Goal: Contribute content: Add original content to the website for others to see

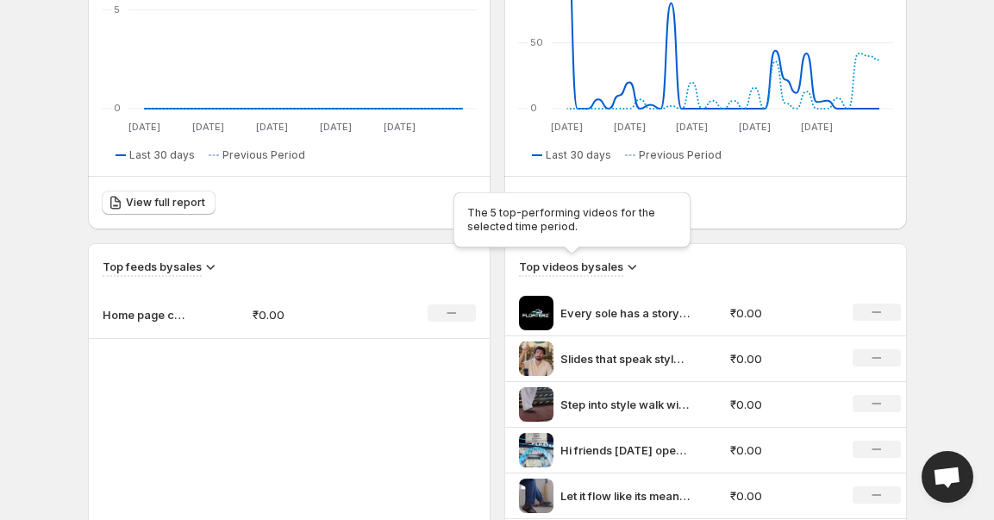
scroll to position [366, 0]
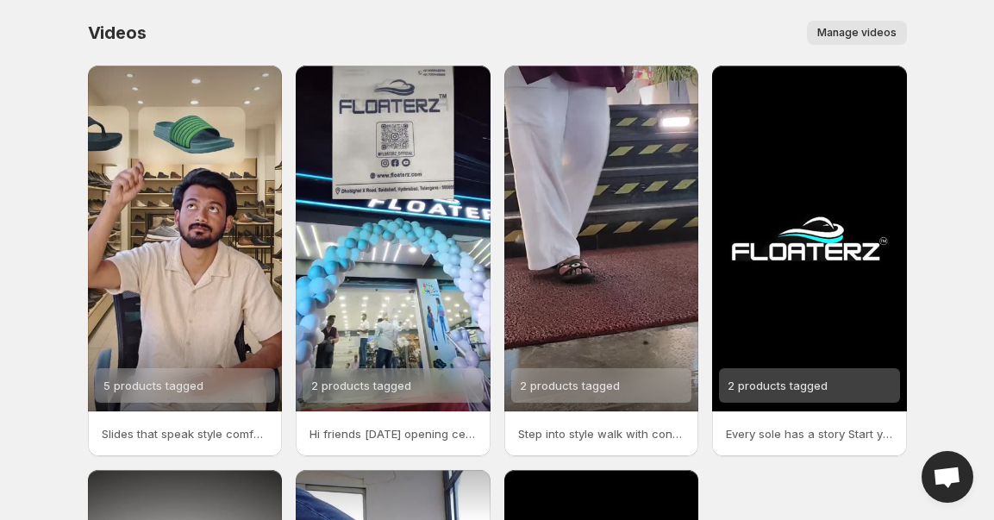
click at [865, 26] on span "Manage videos" at bounding box center [856, 33] width 79 height 14
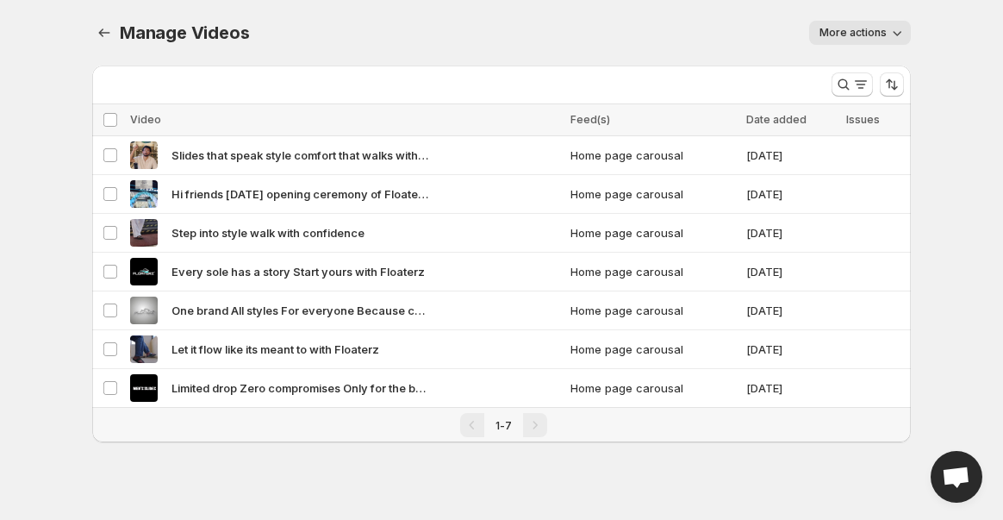
click at [892, 19] on div "Manage Videos. This page is ready Manage Videos More actions More actions More …" at bounding box center [501, 33] width 819 height 66
click at [889, 37] on icon "button" at bounding box center [897, 32] width 17 height 17
click at [895, 35] on icon "button" at bounding box center [897, 32] width 17 height 17
click at [972, 213] on body "Home Feeds Videos Subscription Settings Manage Videos. This page is ready Manag…" at bounding box center [501, 260] width 1003 height 520
click at [968, 212] on body "Home Feeds Videos Subscription Settings Manage Videos. This page is ready Manag…" at bounding box center [501, 260] width 1003 height 520
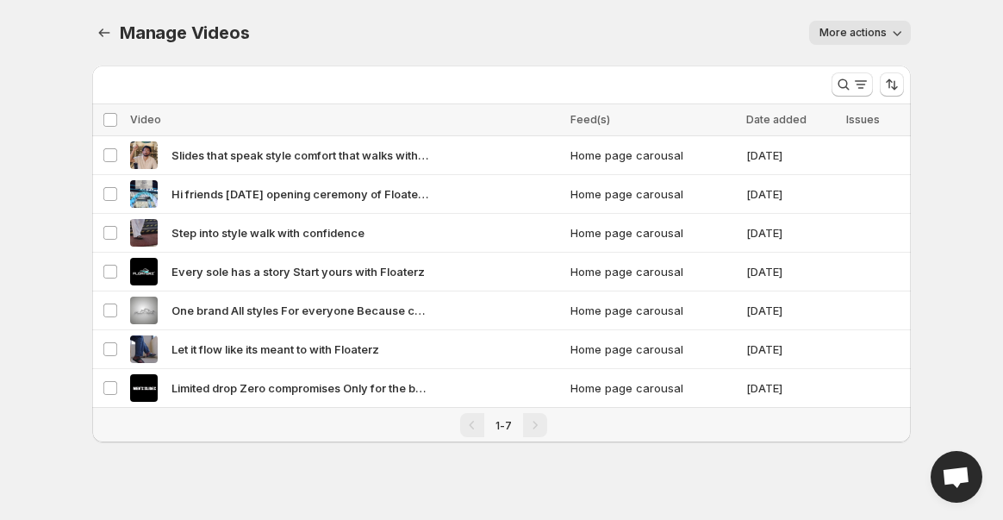
click at [968, 212] on body "Home Feeds Videos Subscription Settings Manage Videos. This page is ready Manag…" at bounding box center [501, 260] width 1003 height 520
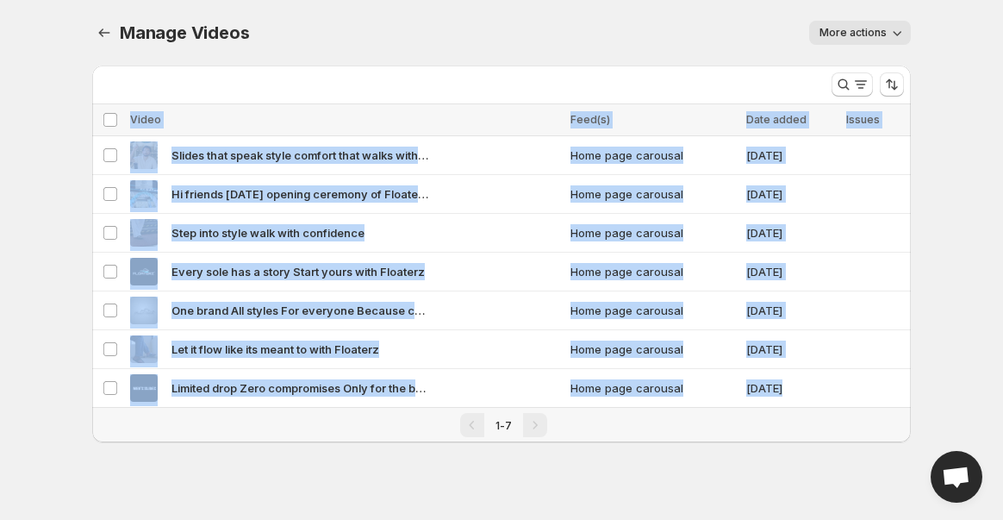
click at [968, 212] on body "Home Feeds Videos Subscription Settings Manage Videos. This page is ready Manag…" at bounding box center [501, 260] width 1003 height 520
click at [594, 29] on div "More actions" at bounding box center [590, 33] width 641 height 24
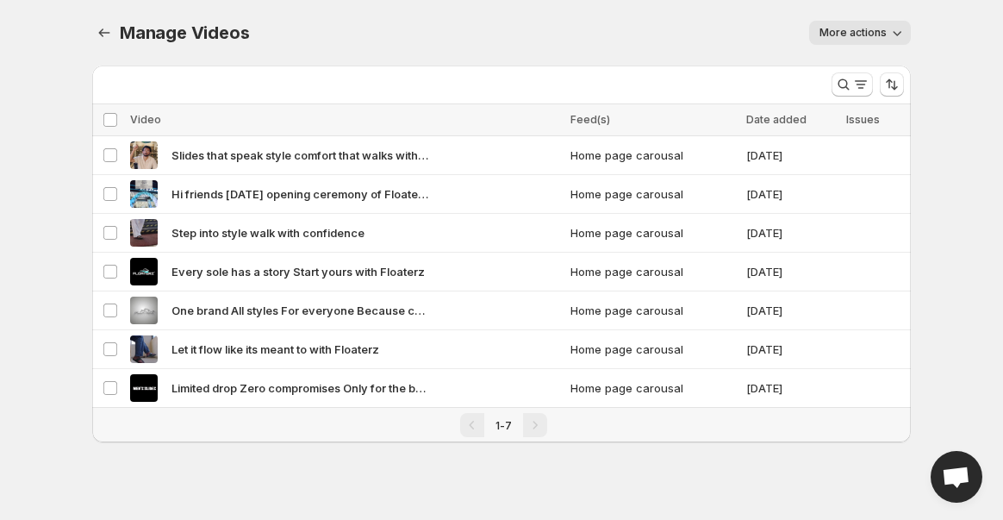
click at [594, 29] on div "More actions" at bounding box center [590, 33] width 641 height 24
click at [892, 36] on icon "button" at bounding box center [897, 32] width 17 height 17
click at [466, 33] on div "More actions" at bounding box center [590, 33] width 641 height 24
click at [209, 390] on span "Limited drop Zero compromises Only for the bold Dont miss it" at bounding box center [301, 387] width 259 height 17
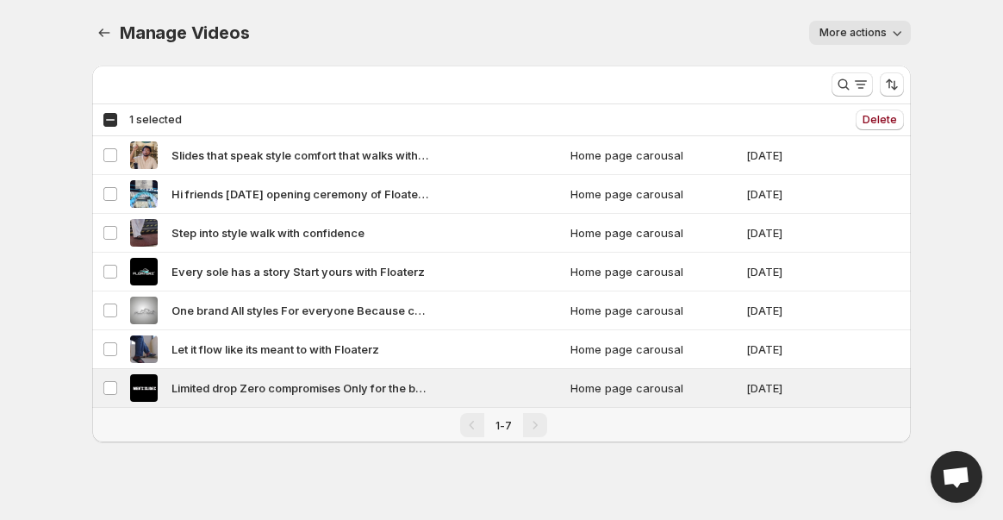
click at [873, 34] on span "More actions" at bounding box center [853, 33] width 67 height 14
click at [248, 388] on span "Limited drop Zero compromises Only for the bold Dont miss it" at bounding box center [301, 387] width 259 height 17
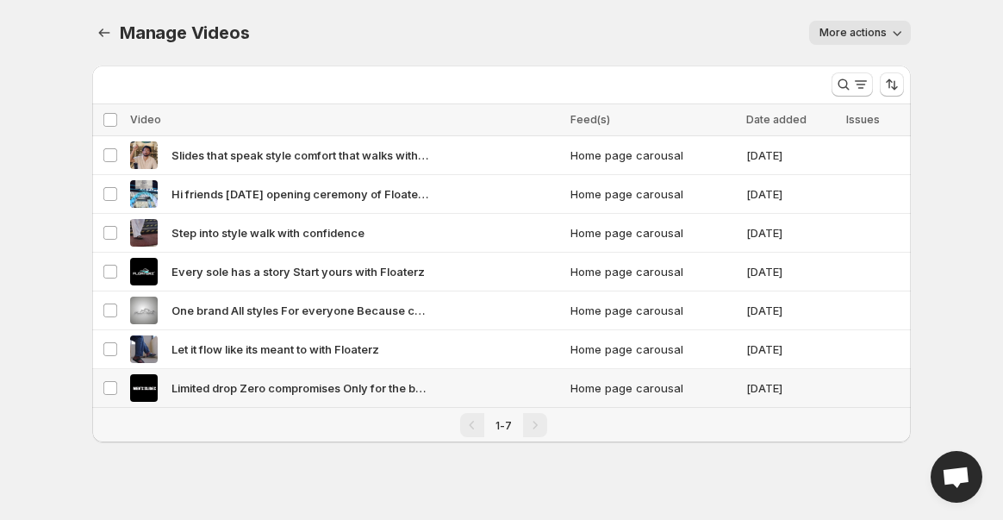
click at [248, 388] on span "Limited drop Zero compromises Only for the bold Dont miss it" at bounding box center [301, 387] width 259 height 17
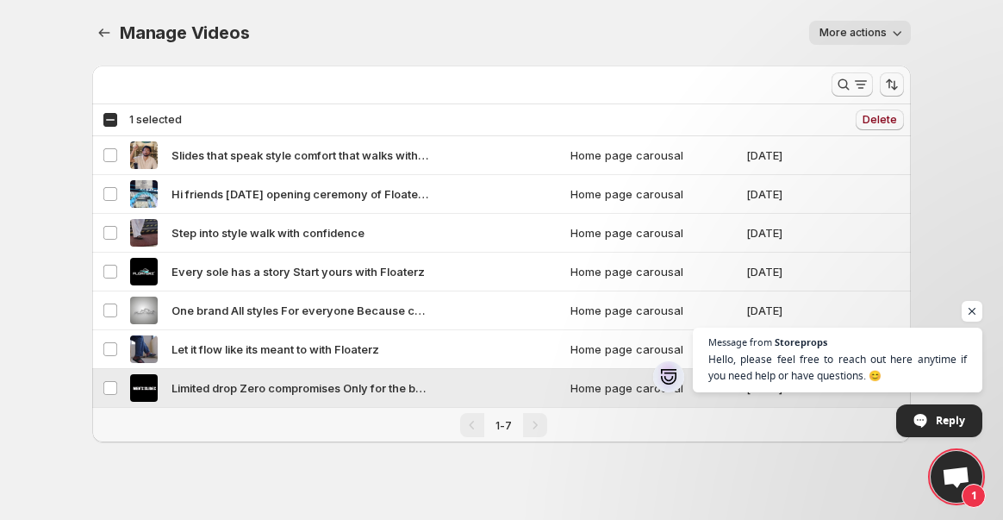
click at [183, 387] on span "Limited drop Zero compromises Only for the bold Dont miss it" at bounding box center [301, 387] width 259 height 17
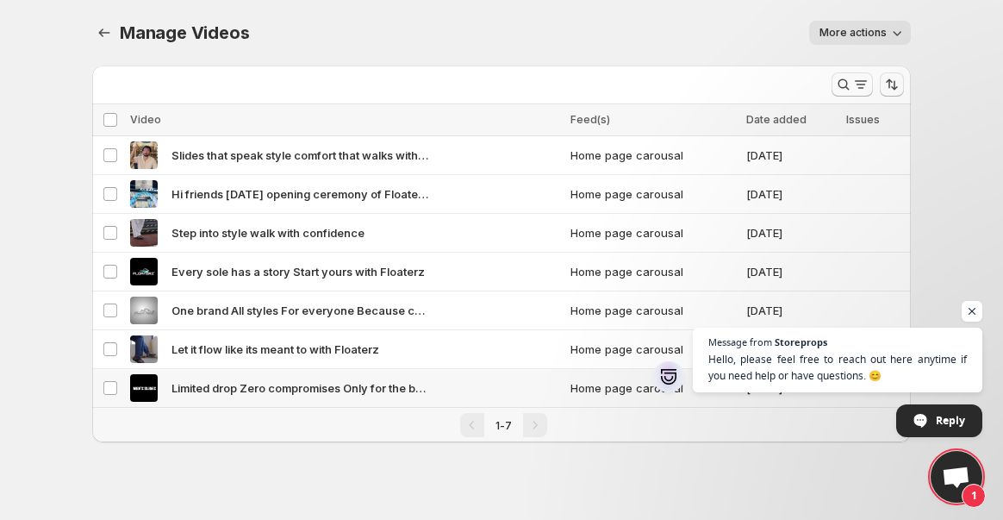
click at [183, 387] on span "Limited drop Zero compromises Only for the bold Dont miss it" at bounding box center [301, 387] width 259 height 17
click at [178, 453] on div "Manage Videos. This page is ready Manage Videos More actions More actions More …" at bounding box center [502, 242] width 860 height 484
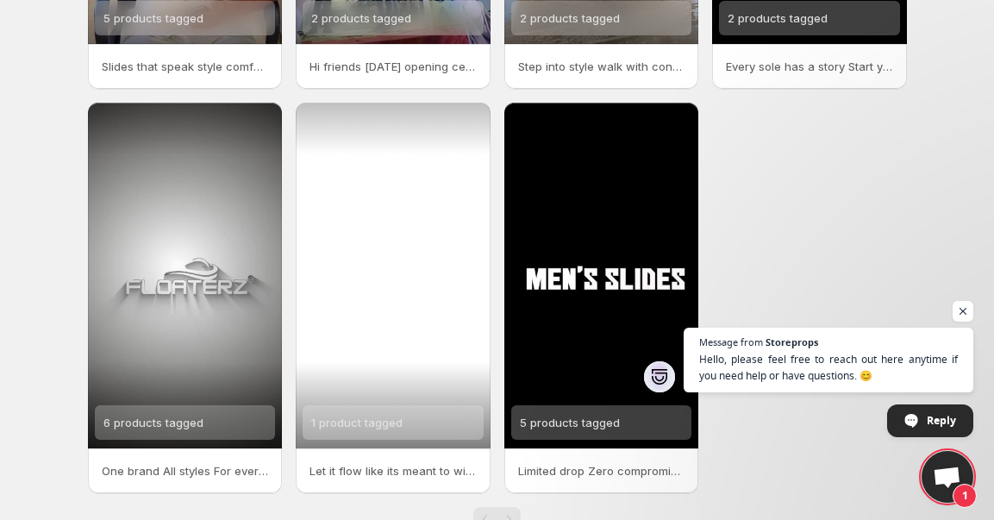
scroll to position [359, 0]
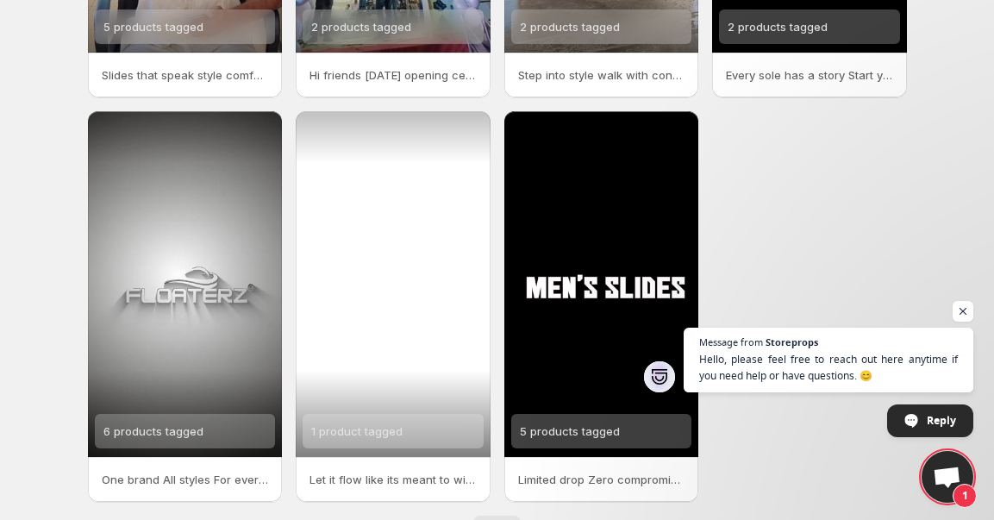
click at [472, 124] on div "1 product tagged" at bounding box center [393, 284] width 195 height 346
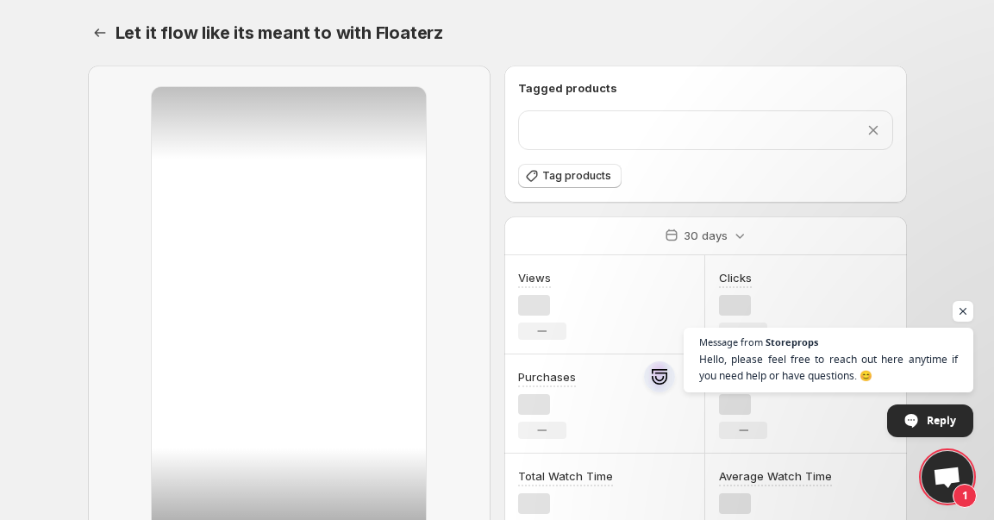
click at [472, 124] on div at bounding box center [289, 328] width 403 height 524
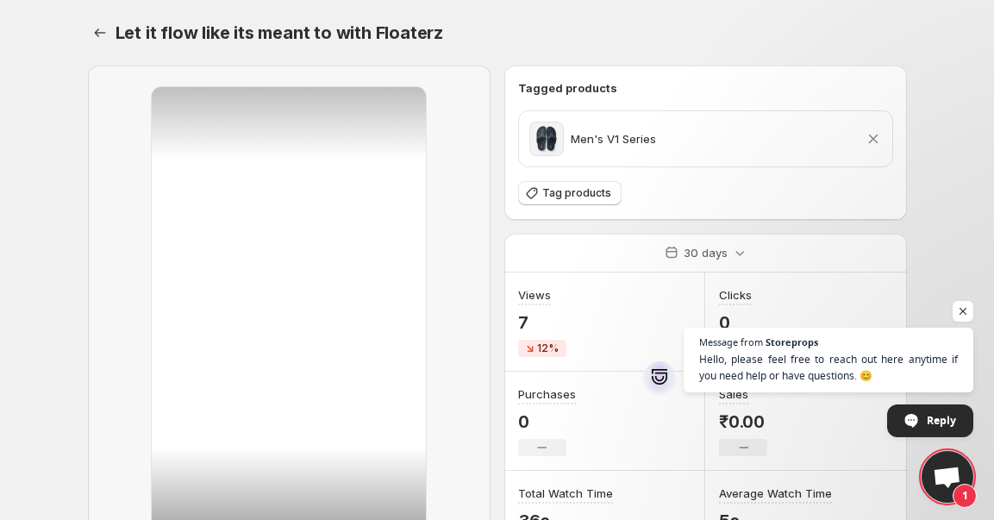
click at [384, 109] on div at bounding box center [289, 327] width 274 height 481
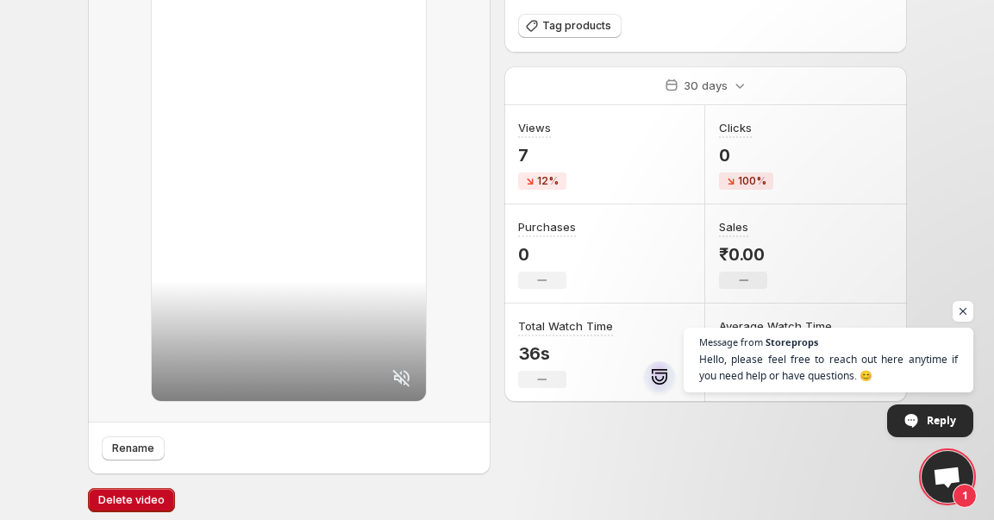
scroll to position [177, 0]
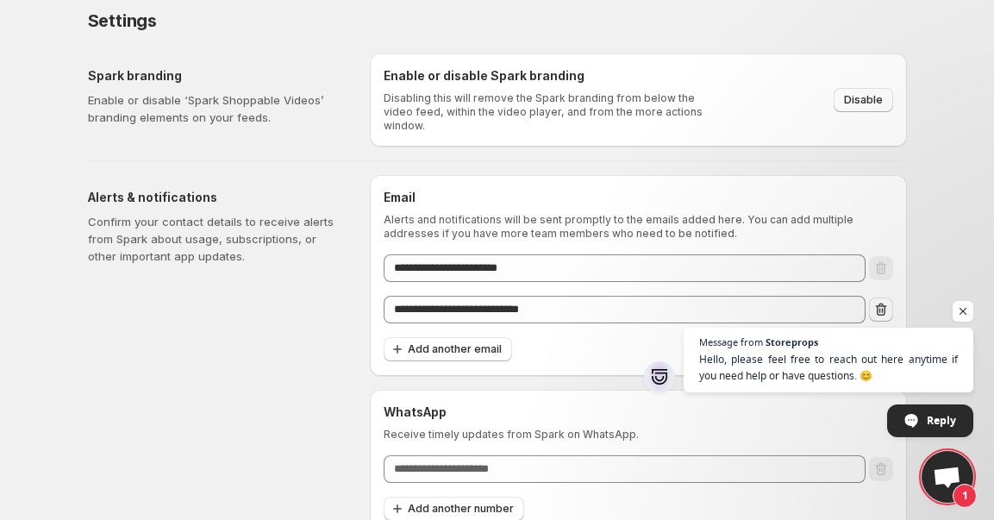
scroll to position [21, 0]
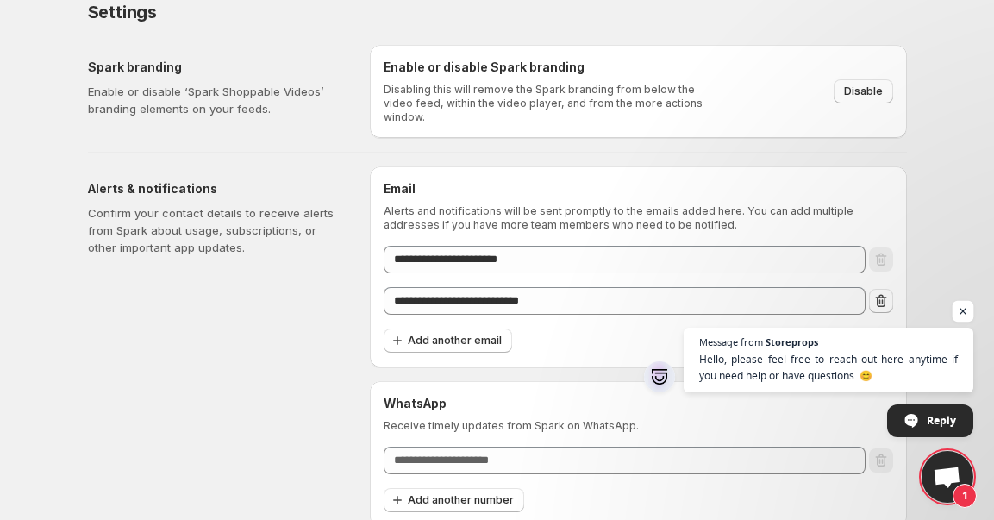
click at [960, 316] on span "Open chat" at bounding box center [964, 312] width 22 height 22
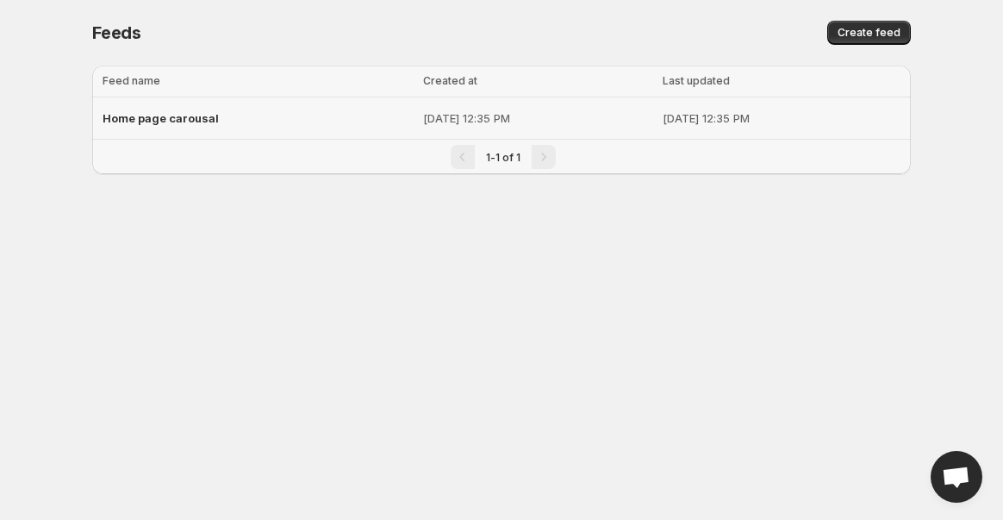
click at [134, 114] on span "Home page carousal" at bounding box center [161, 118] width 116 height 14
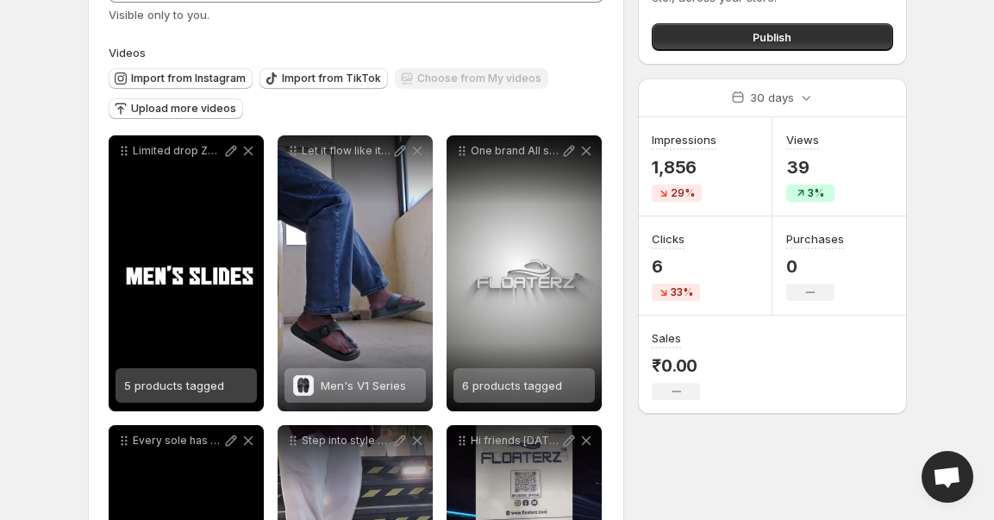
scroll to position [133, 0]
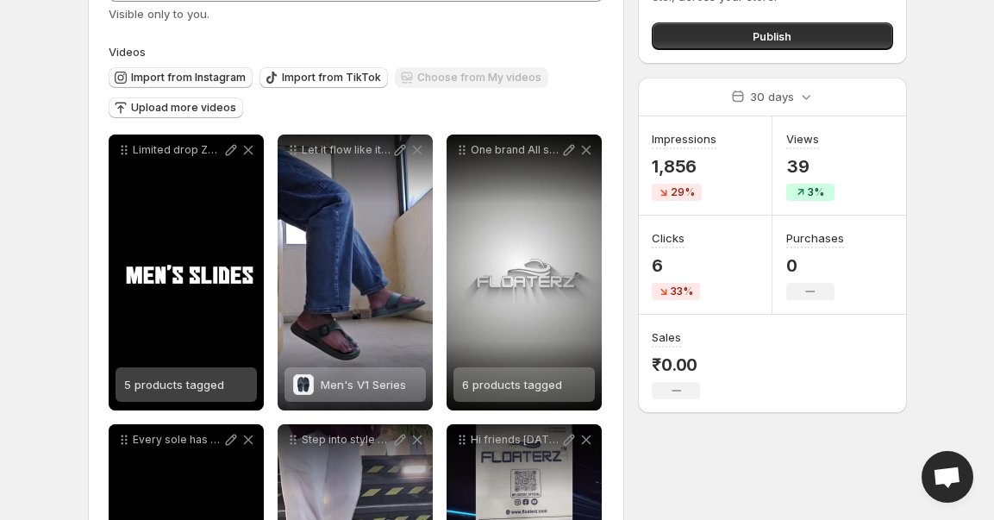
click at [193, 78] on span "Import from Instagram" at bounding box center [188, 78] width 115 height 14
click at [201, 115] on button "Upload more videos" at bounding box center [176, 107] width 134 height 21
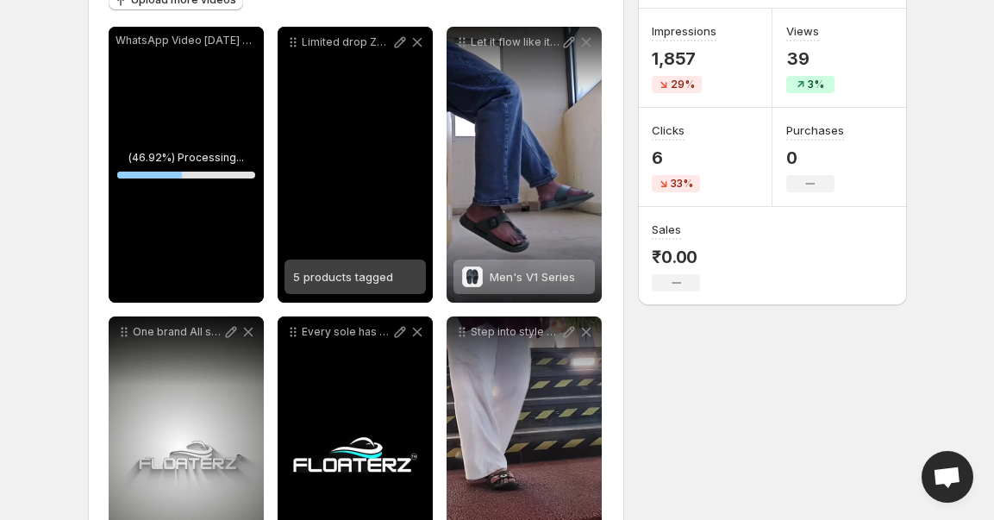
scroll to position [225, 0]
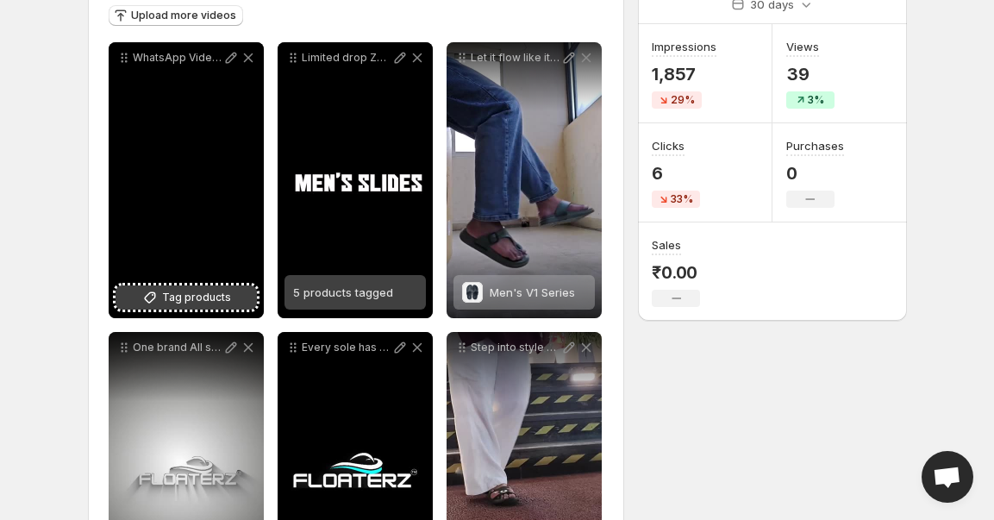
click at [184, 297] on span "Tag products" at bounding box center [196, 297] width 69 height 17
click at [190, 299] on span "Tag products" at bounding box center [196, 297] width 69 height 17
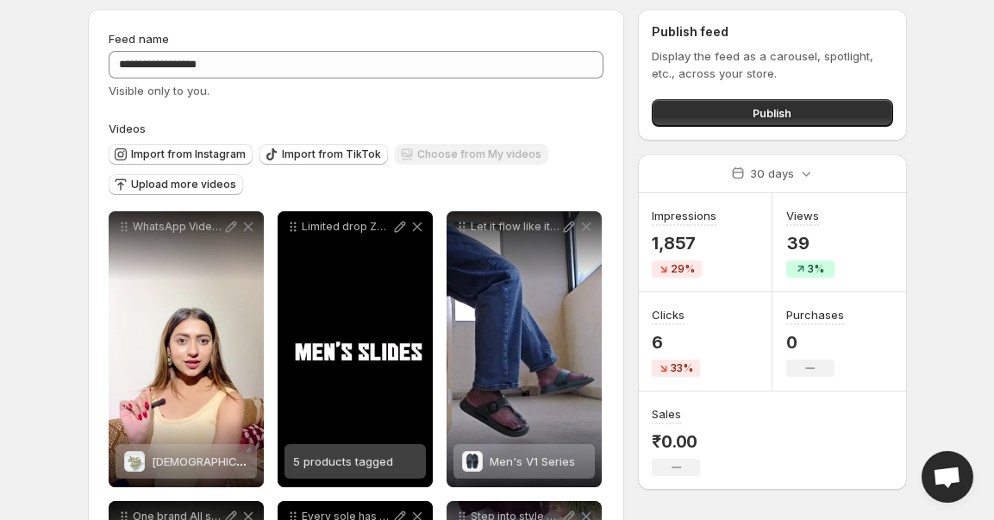
scroll to position [0, 0]
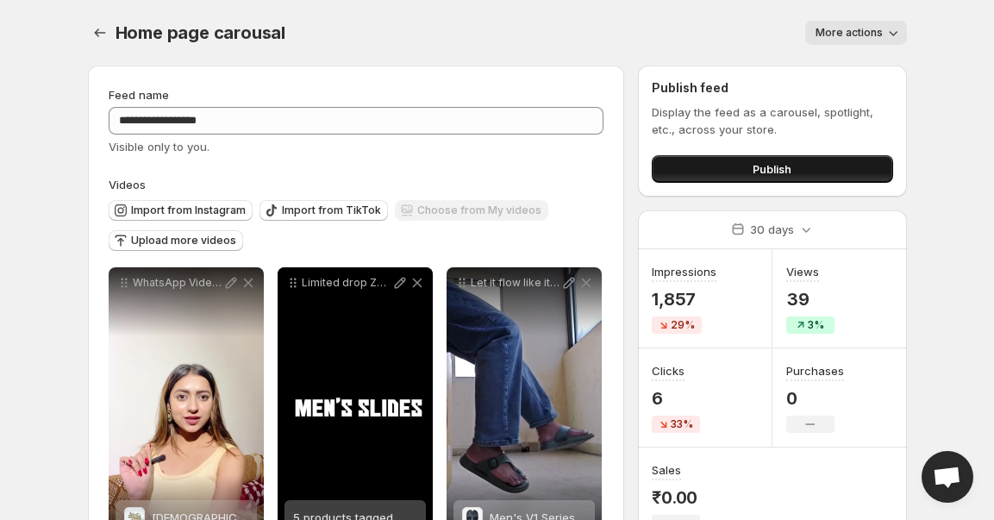
click at [718, 168] on button "Publish" at bounding box center [772, 169] width 241 height 28
click at [775, 169] on span "Publish" at bounding box center [772, 168] width 39 height 17
